Goal: Answer question/provide support

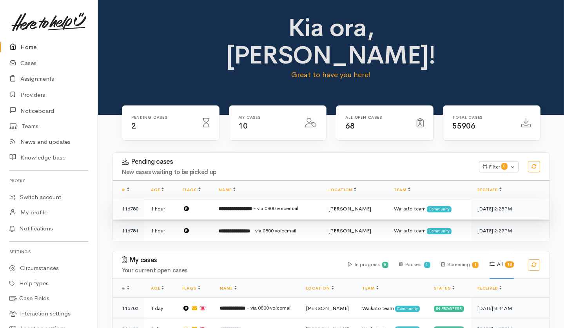
click at [198, 198] on td at bounding box center [194, 208] width 36 height 21
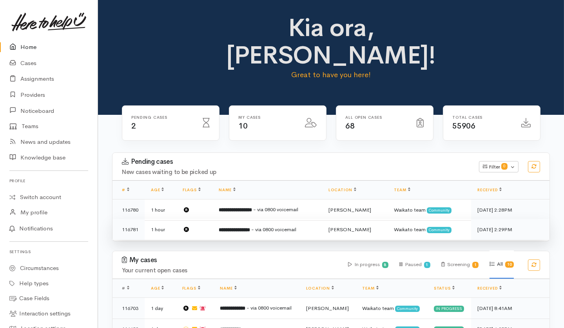
click at [201, 219] on td at bounding box center [194, 229] width 36 height 21
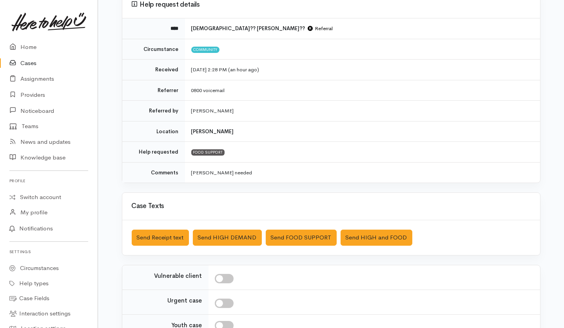
scroll to position [78, 0]
click at [300, 226] on div "Saved The text message has been queued. An error occurred Send Receipt text Sen…" at bounding box center [331, 237] width 418 height 35
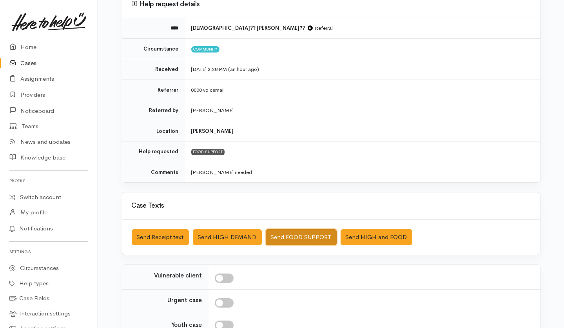
click at [300, 233] on button "Send FOOD SUPPORT" at bounding box center [301, 237] width 71 height 16
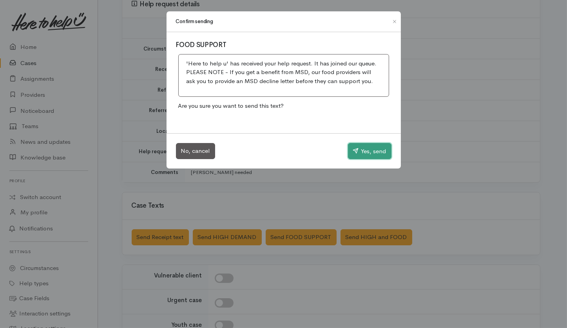
click at [361, 147] on button "Yes, send" at bounding box center [370, 151] width 44 height 16
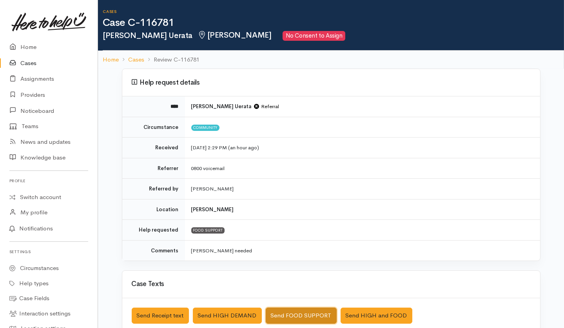
click at [312, 308] on button "Send FOOD SUPPORT" at bounding box center [301, 316] width 71 height 16
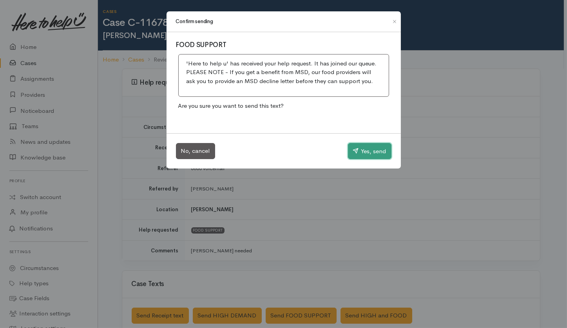
click at [382, 149] on button "Yes, send" at bounding box center [370, 151] width 44 height 16
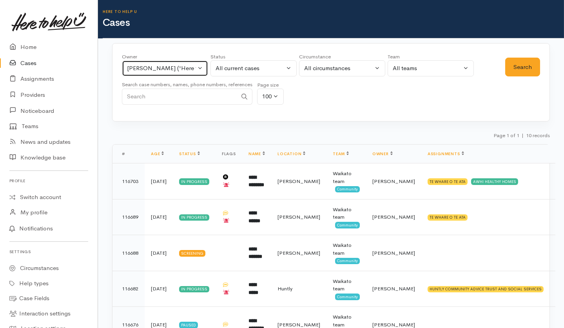
click at [188, 69] on div "[PERSON_NAME] ('Here to help u')" at bounding box center [161, 68] width 69 height 9
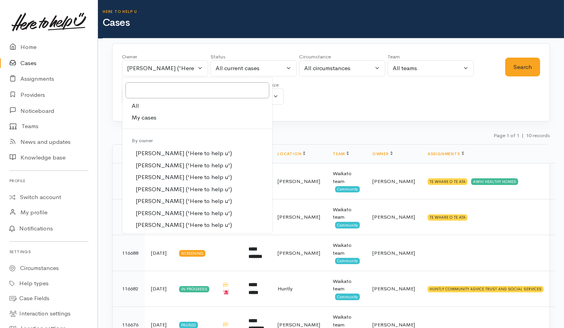
click at [152, 108] on link "All" at bounding box center [197, 106] width 150 height 12
select select "-1"
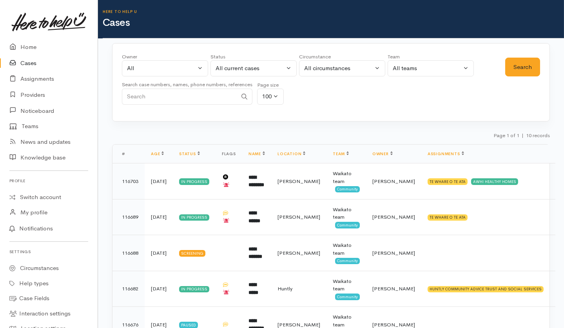
click at [531, 56] on div "Search" at bounding box center [522, 81] width 35 height 56
click at [527, 69] on button "Search" at bounding box center [522, 67] width 35 height 19
